Goal: Task Accomplishment & Management: Use online tool/utility

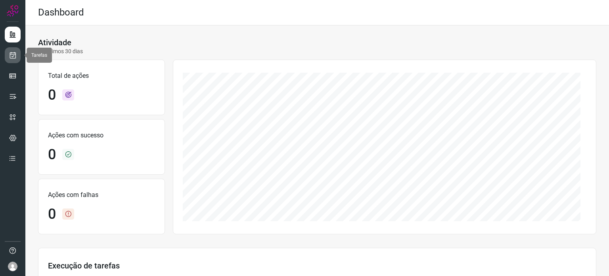
click at [14, 48] on link at bounding box center [13, 55] width 16 height 16
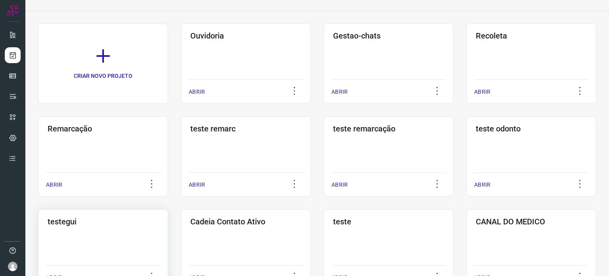
scroll to position [159, 0]
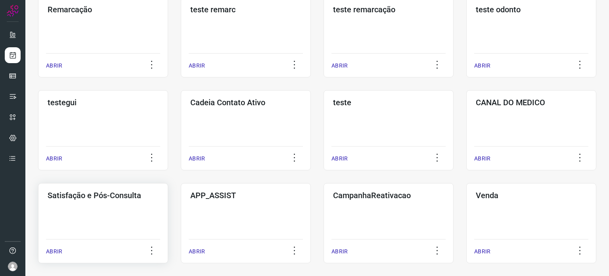
click at [105, 203] on div "Satisfação e Pós-Consulta ABRIR" at bounding box center [103, 223] width 130 height 80
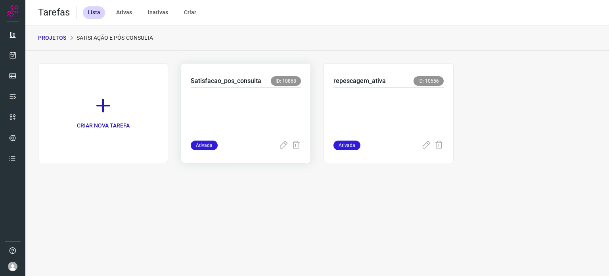
click at [258, 106] on p at bounding box center [246, 112] width 110 height 40
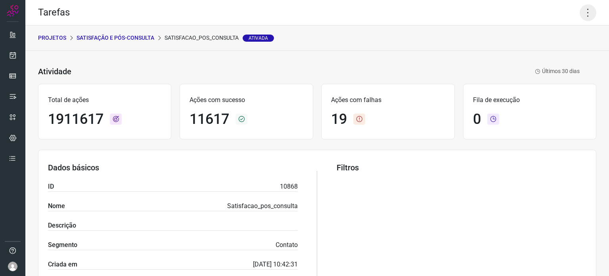
click at [580, 11] on icon at bounding box center [588, 12] width 17 height 17
click at [528, 54] on icon at bounding box center [528, 52] width 8 height 8
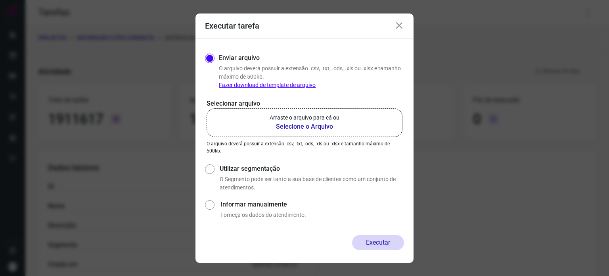
click at [307, 109] on label "Arraste o arquivo para cá ou Selecione o Arquivo" at bounding box center [305, 122] width 196 height 29
click at [0, 0] on input "Arraste o arquivo para cá ou Selecione o Arquivo" at bounding box center [0, 0] width 0 height 0
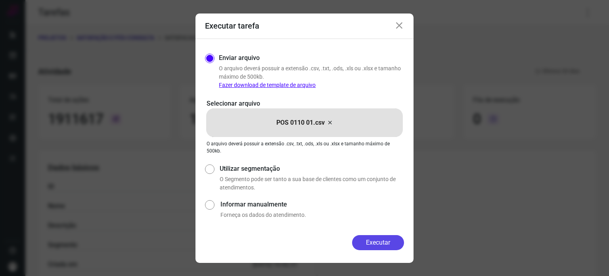
click at [374, 238] on button "Executar" at bounding box center [378, 242] width 52 height 15
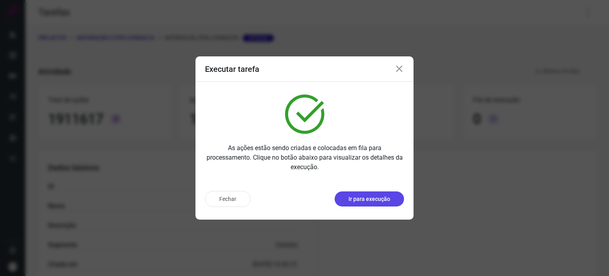
click at [377, 203] on button "Ir para execução" at bounding box center [369, 198] width 69 height 15
